Goal: Communication & Community: Answer question/provide support

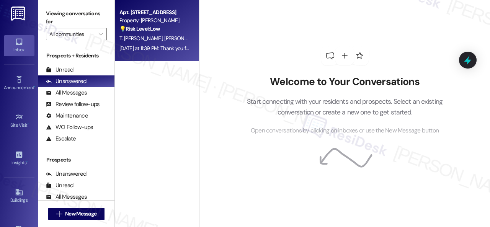
click at [173, 27] on div "💡 Risk Level: Low The resident sent a Facebook link. This is likely a non-essen…" at bounding box center [154, 29] width 71 height 8
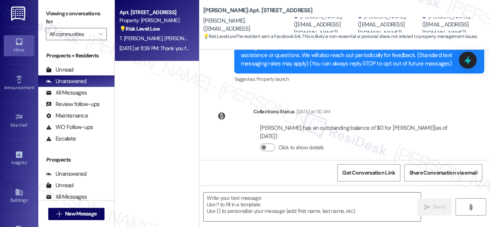
scroll to position [170, 0]
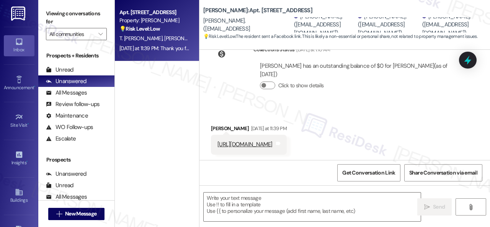
type textarea "Fetching suggested responses. Please feel free to read through the conversation…"
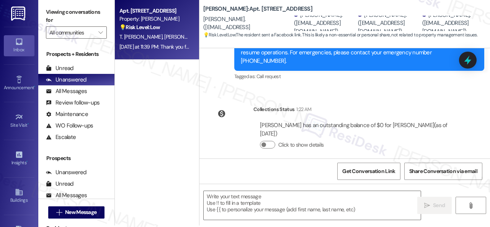
scroll to position [2, 0]
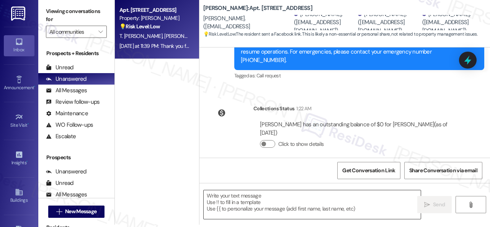
click at [249, 201] on textarea at bounding box center [312, 204] width 217 height 29
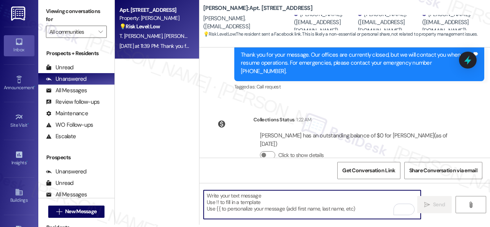
scroll to position [322, 0]
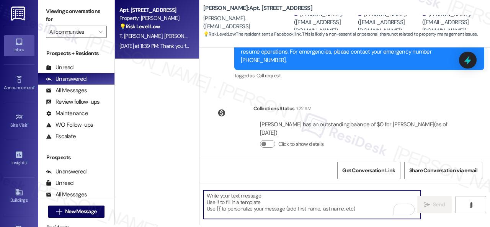
click at [277, 201] on textarea "To enrich screen reader interactions, please activate Accessibility in Grammarl…" at bounding box center [312, 204] width 217 height 29
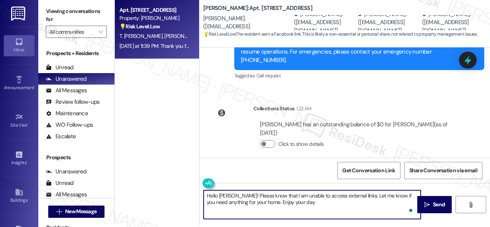
type textarea "Hello [PERSON_NAME]! Please know that I am unable to access external links. Let…"
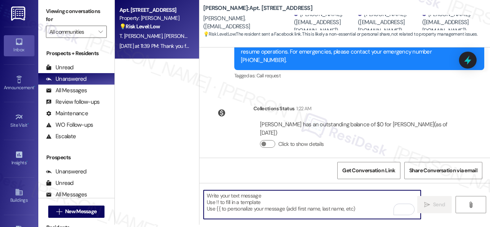
click at [229, 199] on textarea "To enrich screen reader interactions, please activate Accessibility in Grammarl…" at bounding box center [312, 204] width 217 height 29
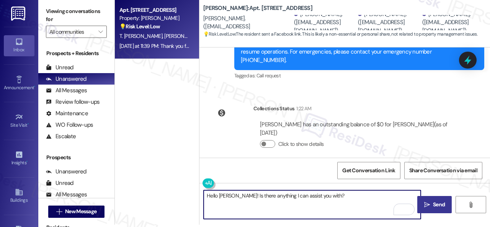
type textarea "Hello [PERSON_NAME]! Is there anything I can assist you with?"
click at [433, 205] on span "Send" at bounding box center [439, 204] width 12 height 8
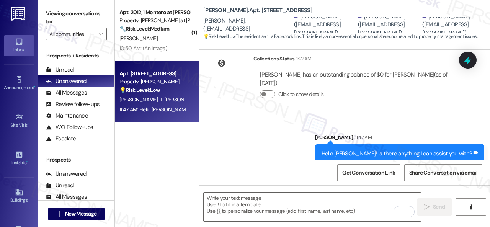
scroll to position [375, 0]
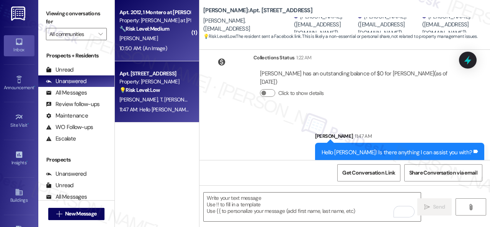
click at [168, 38] on div "[PERSON_NAME]" at bounding box center [155, 39] width 72 height 10
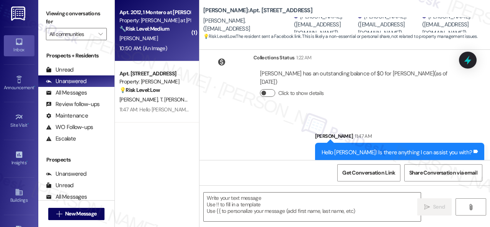
type textarea "Fetching suggested responses. Please feel free to read through the conversation…"
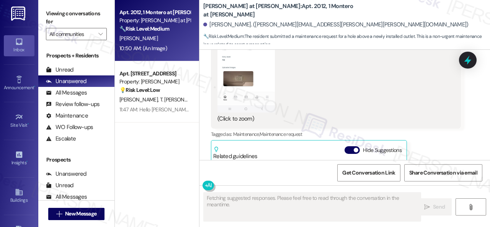
scroll to position [399, 0]
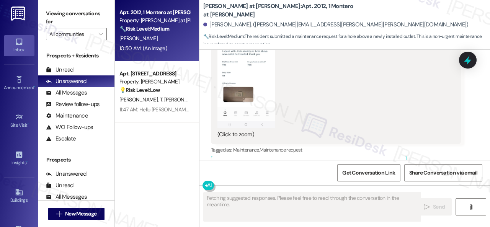
click at [226, 92] on button "Zoom image" at bounding box center [245, 65] width 57 height 124
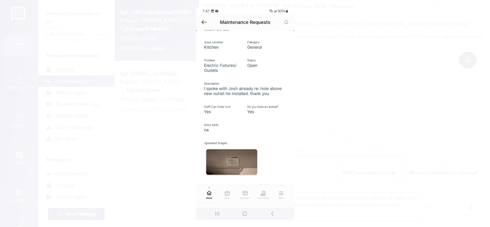
click at [353, 97] on button "Unzoom image" at bounding box center [245, 113] width 490 height 227
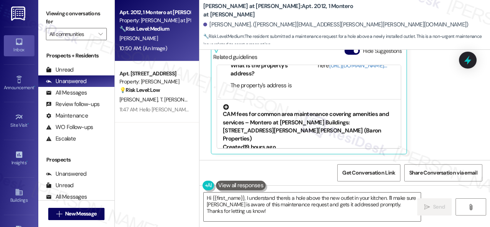
scroll to position [2, 0]
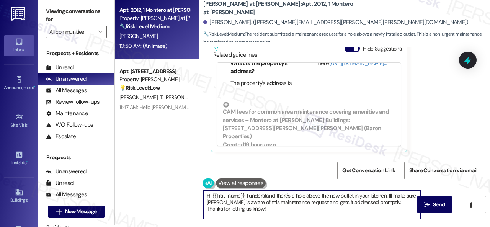
drag, startPoint x: 275, startPoint y: 196, endPoint x: 278, endPoint y: 218, distance: 22.0
click at [278, 218] on textarea "Hi {{first_name}}, I understand there's a hole above the new outlet in your kit…" at bounding box center [312, 204] width 217 height 29
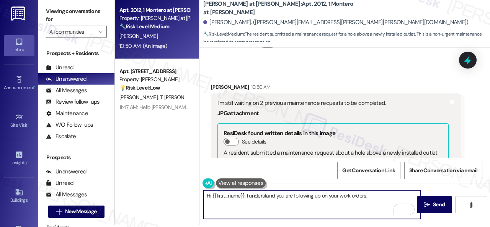
scroll to position [207, 0]
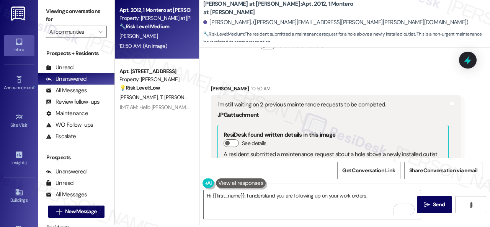
click at [390, 87] on div "[PERSON_NAME] 10:50 AM" at bounding box center [336, 90] width 250 height 11
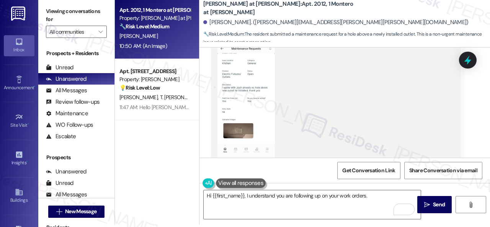
scroll to position [360, 0]
click at [379, 192] on textarea "Hi {{first_name}}, I understand you are following up on your work orders." at bounding box center [312, 204] width 217 height 29
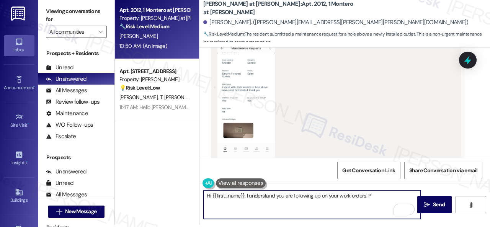
paste textarea "lease provide the work order numbers, and I'll gladly follow up with the site t…"
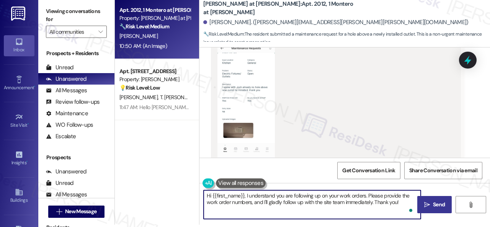
type textarea "Hi {{first_name}}, I understand you are following up on your work orders. Pleas…"
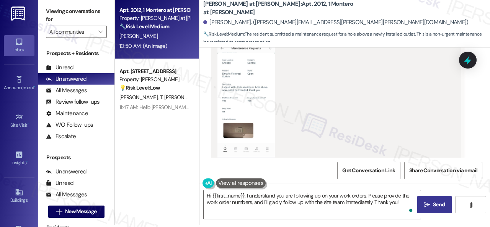
click at [433, 204] on span "Send" at bounding box center [439, 204] width 12 height 8
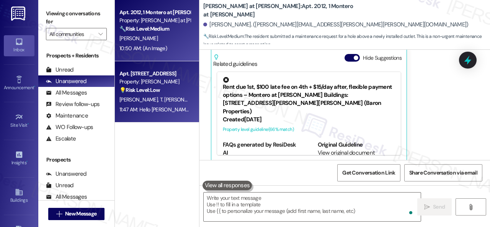
scroll to position [513, 0]
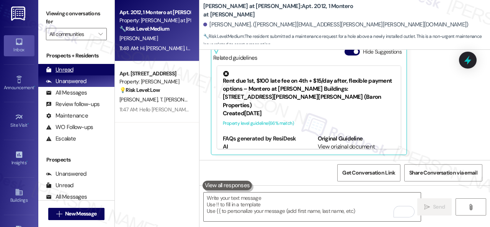
click at [70, 69] on div "Unread" at bounding box center [60, 70] width 28 height 8
